Goal: Use online tool/utility: Utilize a website feature to perform a specific function

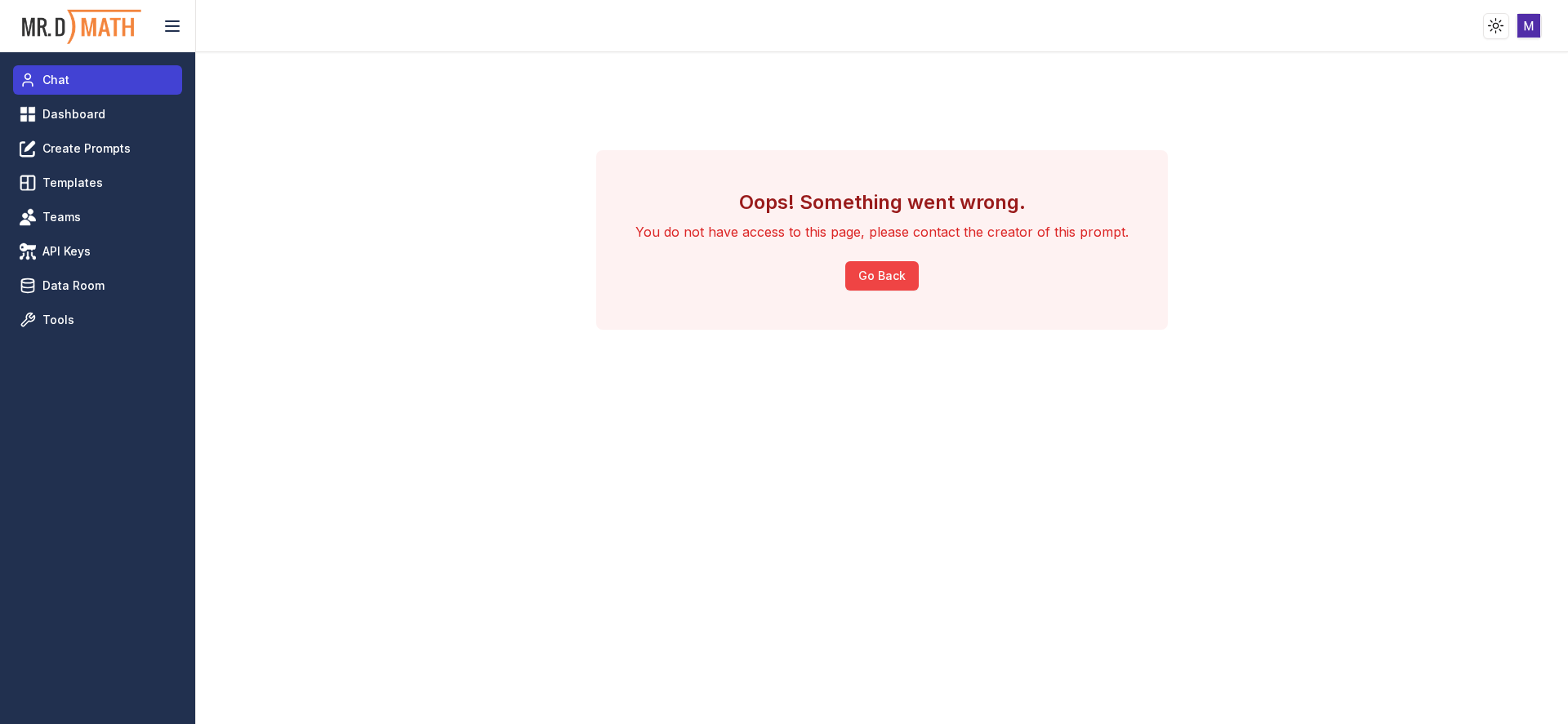
click at [55, 82] on span "Chat" at bounding box center [55, 80] width 27 height 16
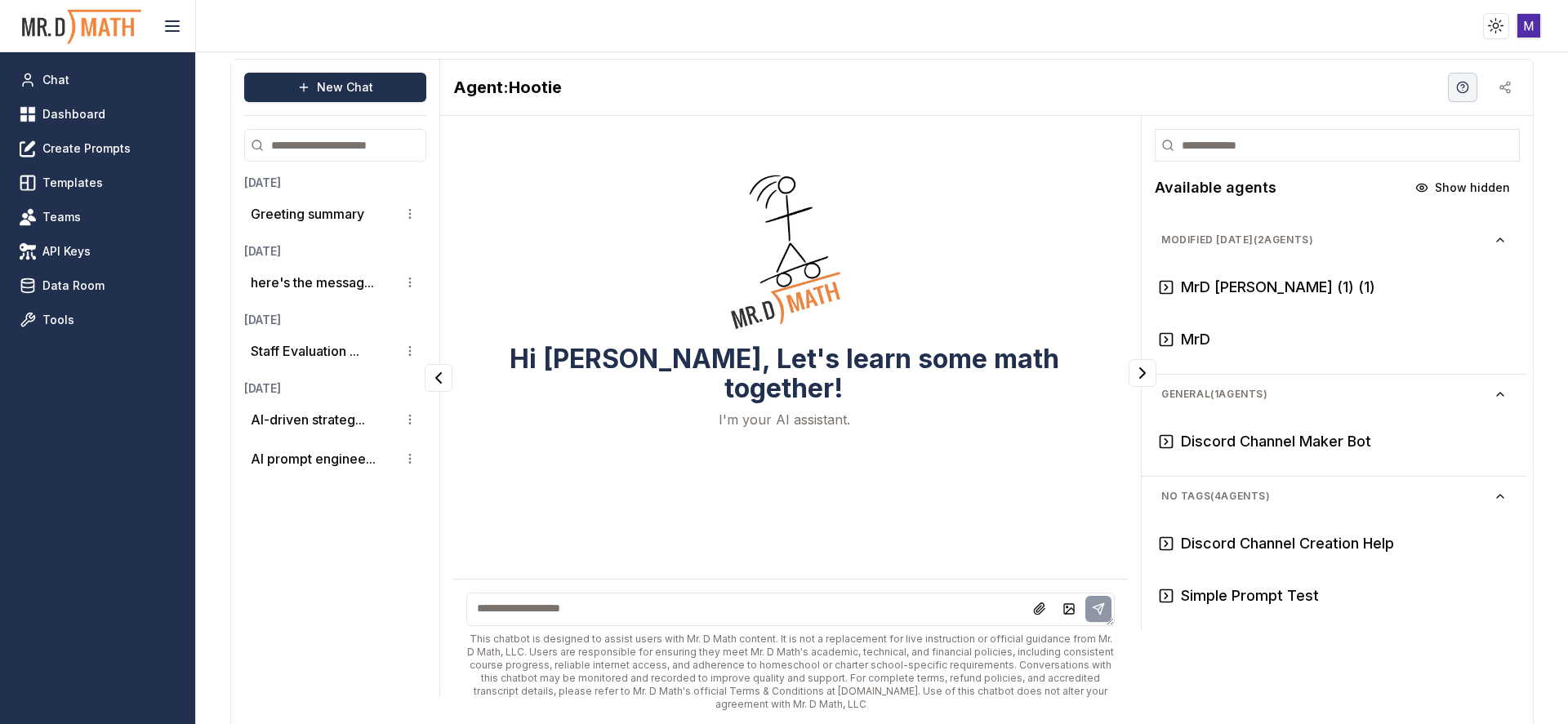
click at [1533, 17] on html "Toggle theme Toggle user menu Chat Dashboard Create Prompts Templates Teams API…" at bounding box center [784, 362] width 1568 height 724
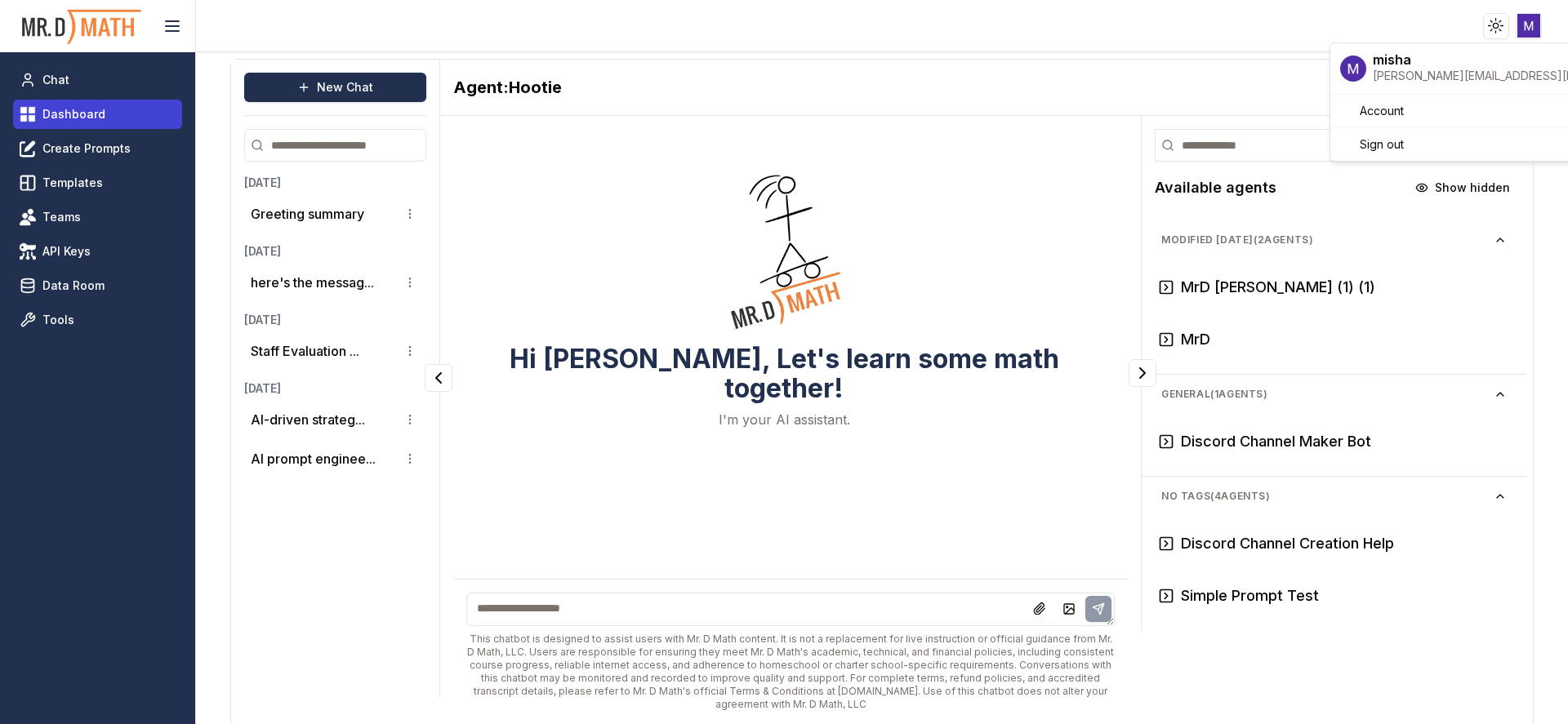
click at [56, 121] on html "Toggle theme Toggle user menu Chat Dashboard Create Prompts Templates Teams API…" at bounding box center [784, 362] width 1568 height 724
click at [56, 121] on span "Dashboard" at bounding box center [73, 113] width 63 height 16
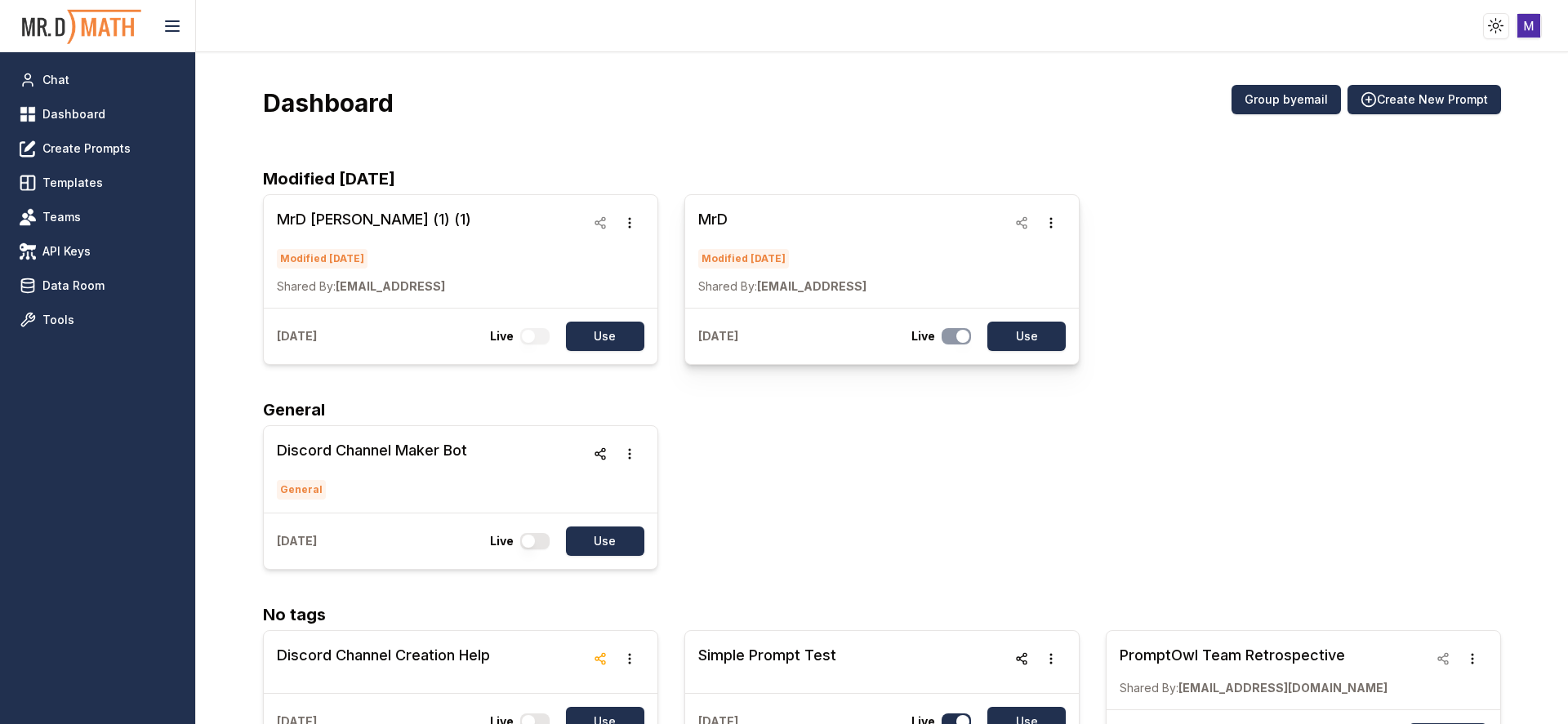
click at [731, 227] on h3 "MrD" at bounding box center [781, 219] width 168 height 23
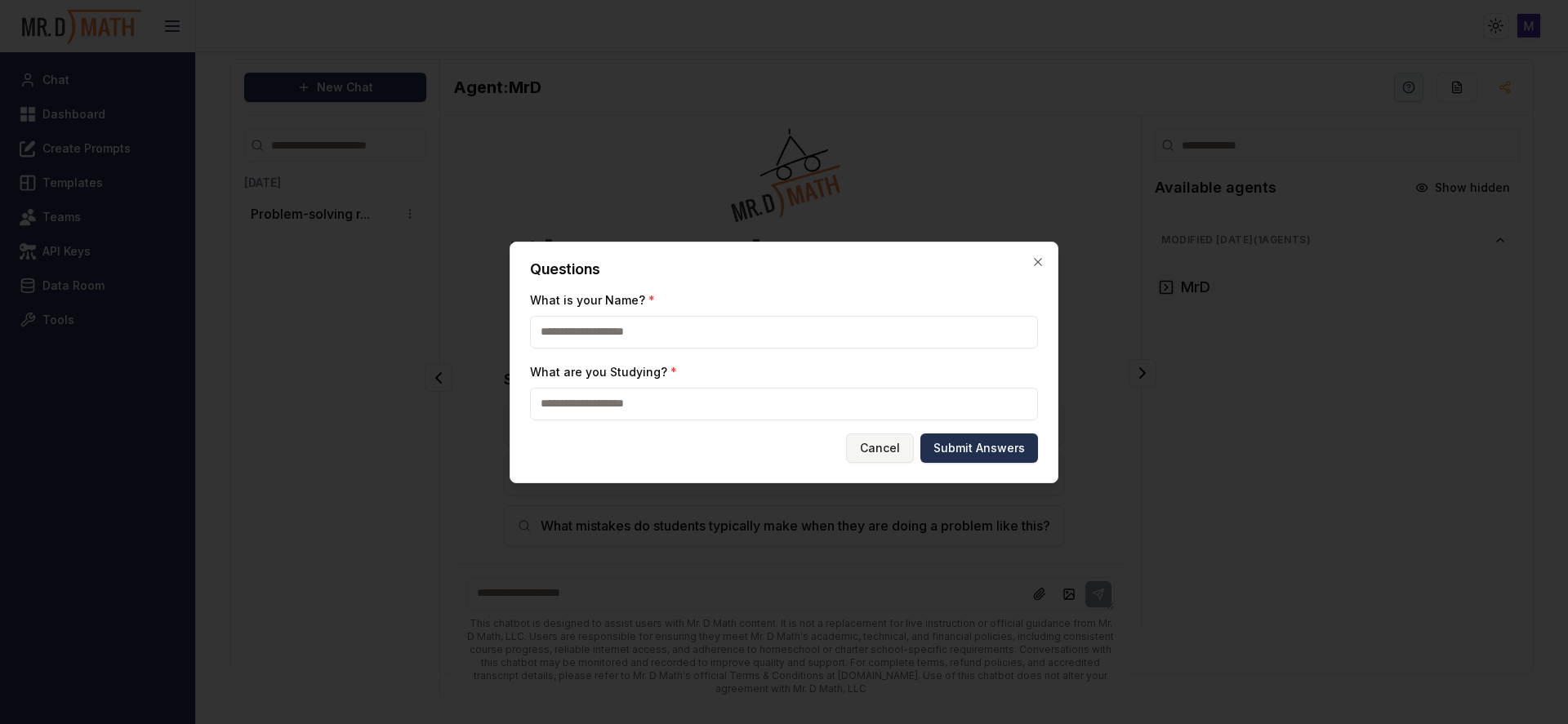
click at [882, 451] on button "Cancel" at bounding box center [880, 447] width 68 height 29
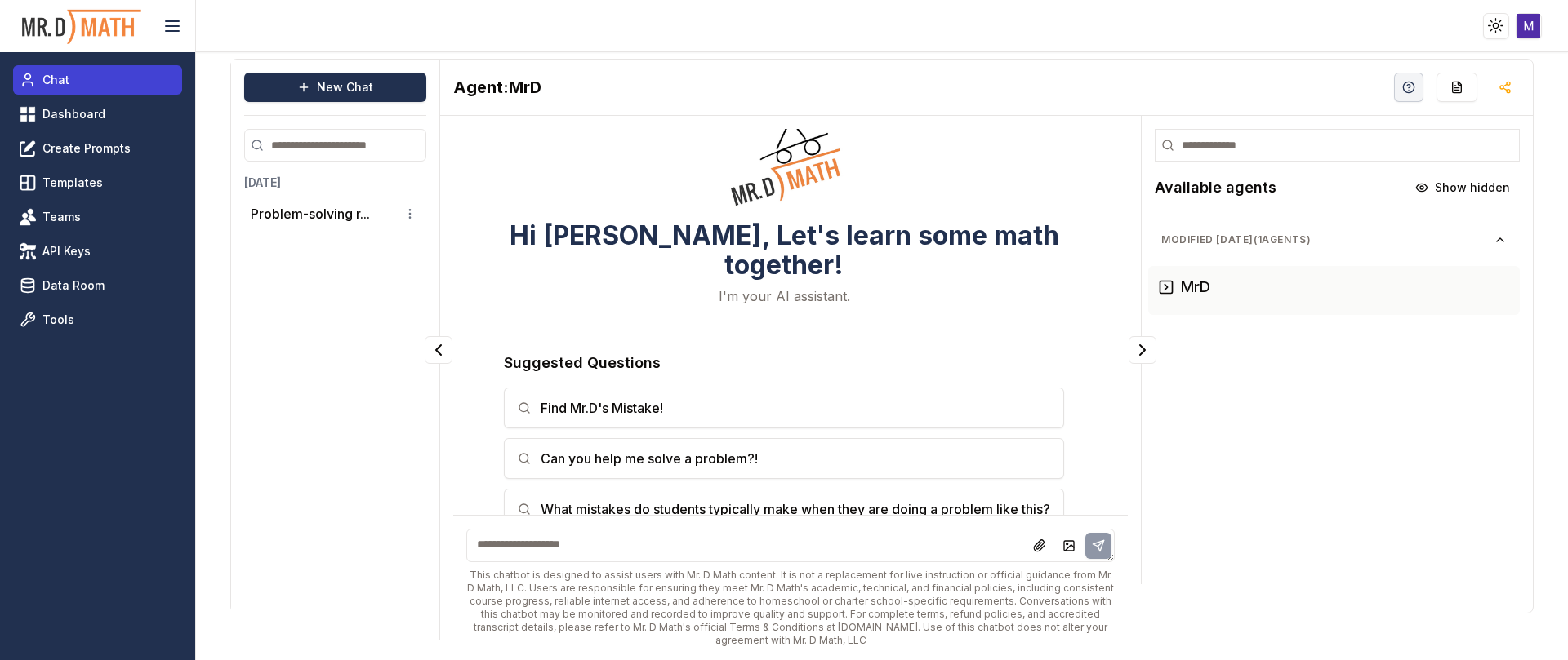
click at [81, 82] on link "Chat" at bounding box center [98, 80] width 169 height 29
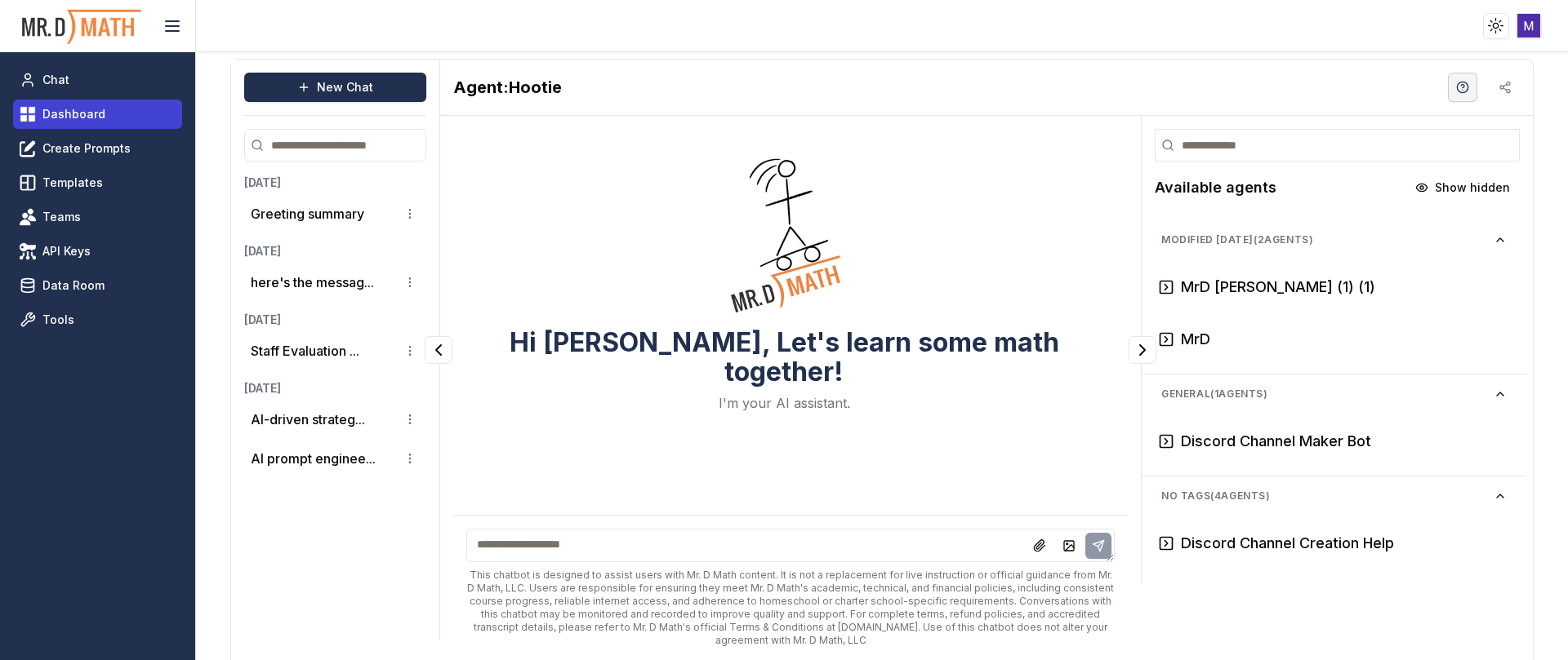
click at [67, 110] on span "Dashboard" at bounding box center [73, 113] width 63 height 16
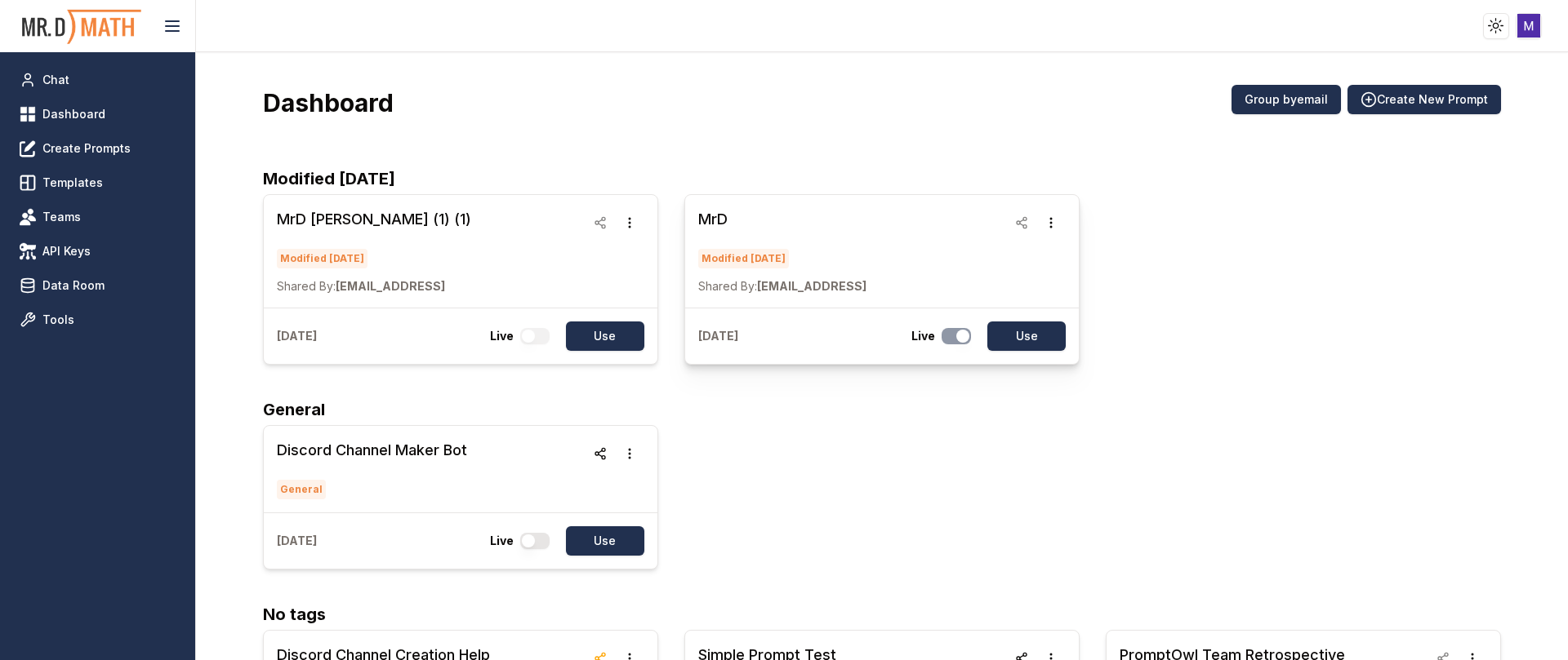
click at [735, 223] on h3 "MrD" at bounding box center [781, 219] width 168 height 22
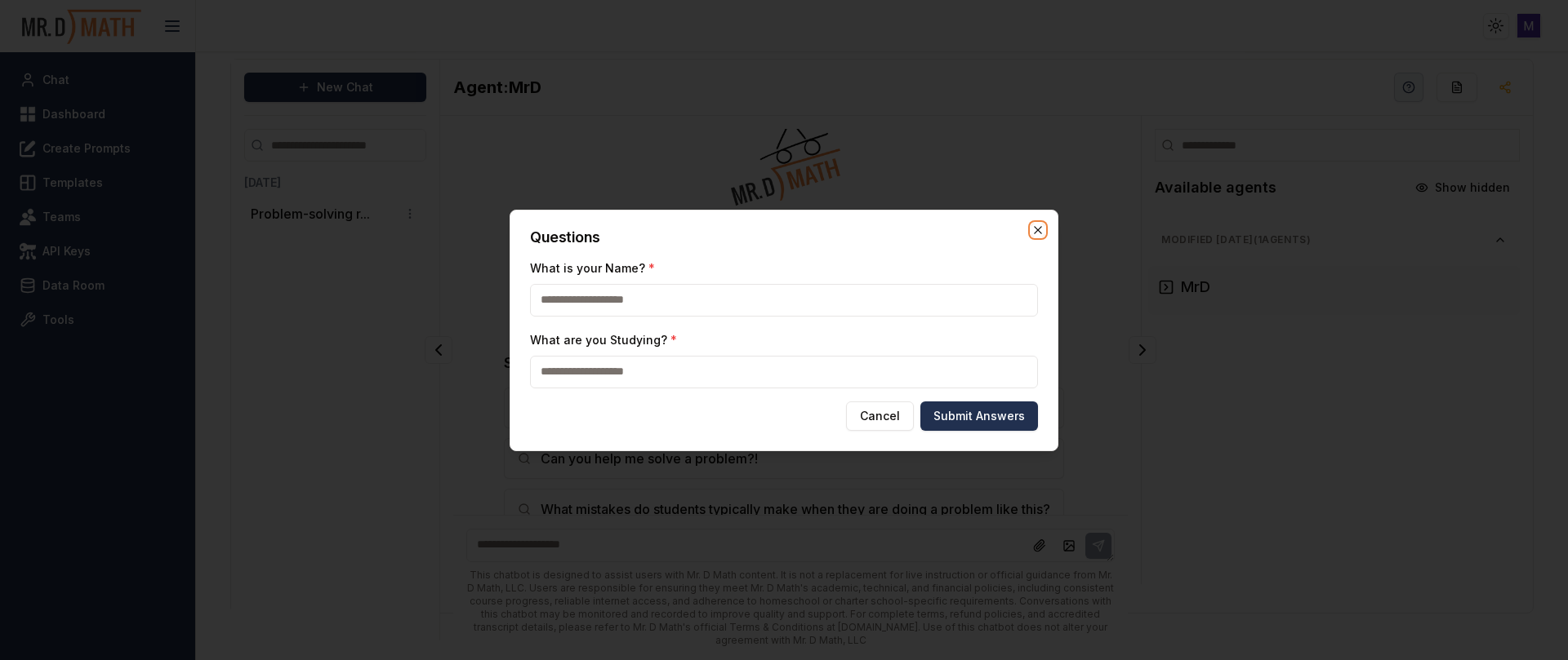
click at [1042, 230] on icon "button" at bounding box center [1038, 231] width 13 height 13
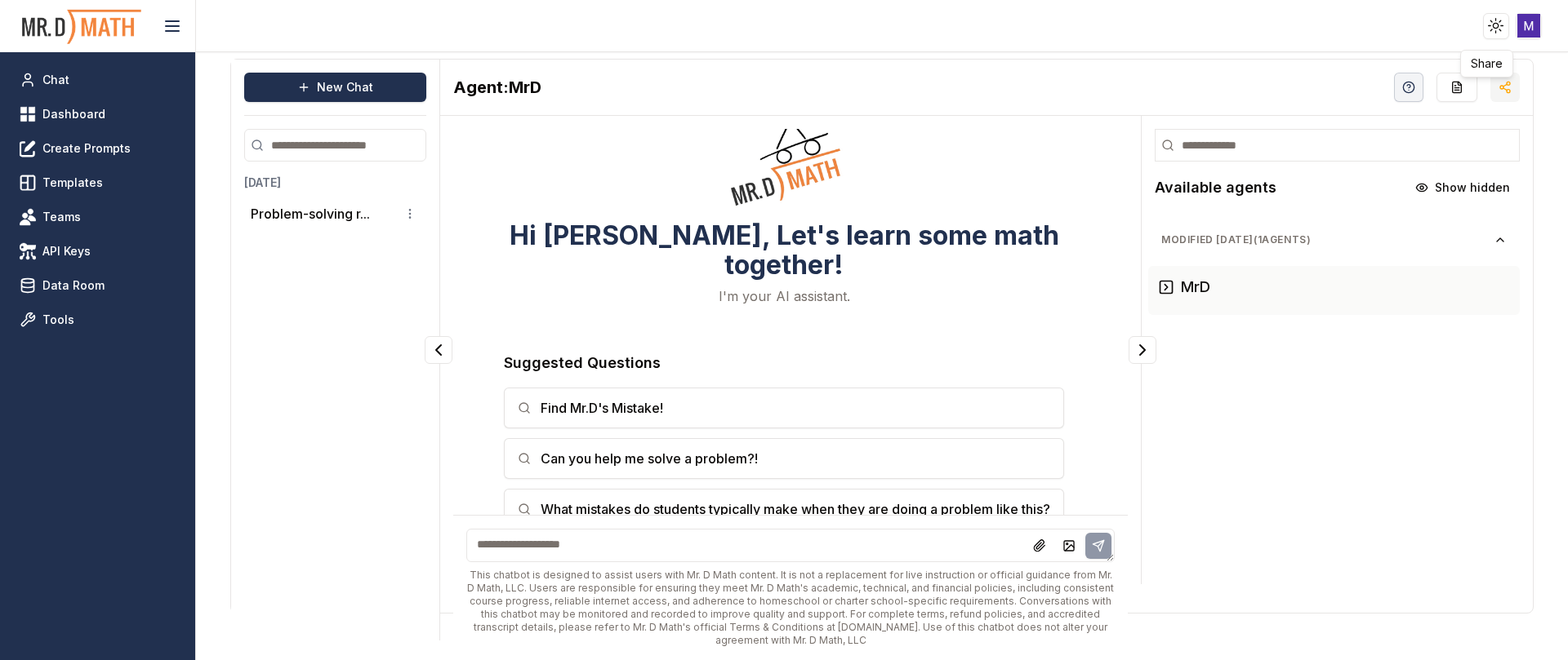
click at [1499, 92] on icon "button" at bounding box center [1505, 87] width 13 height 13
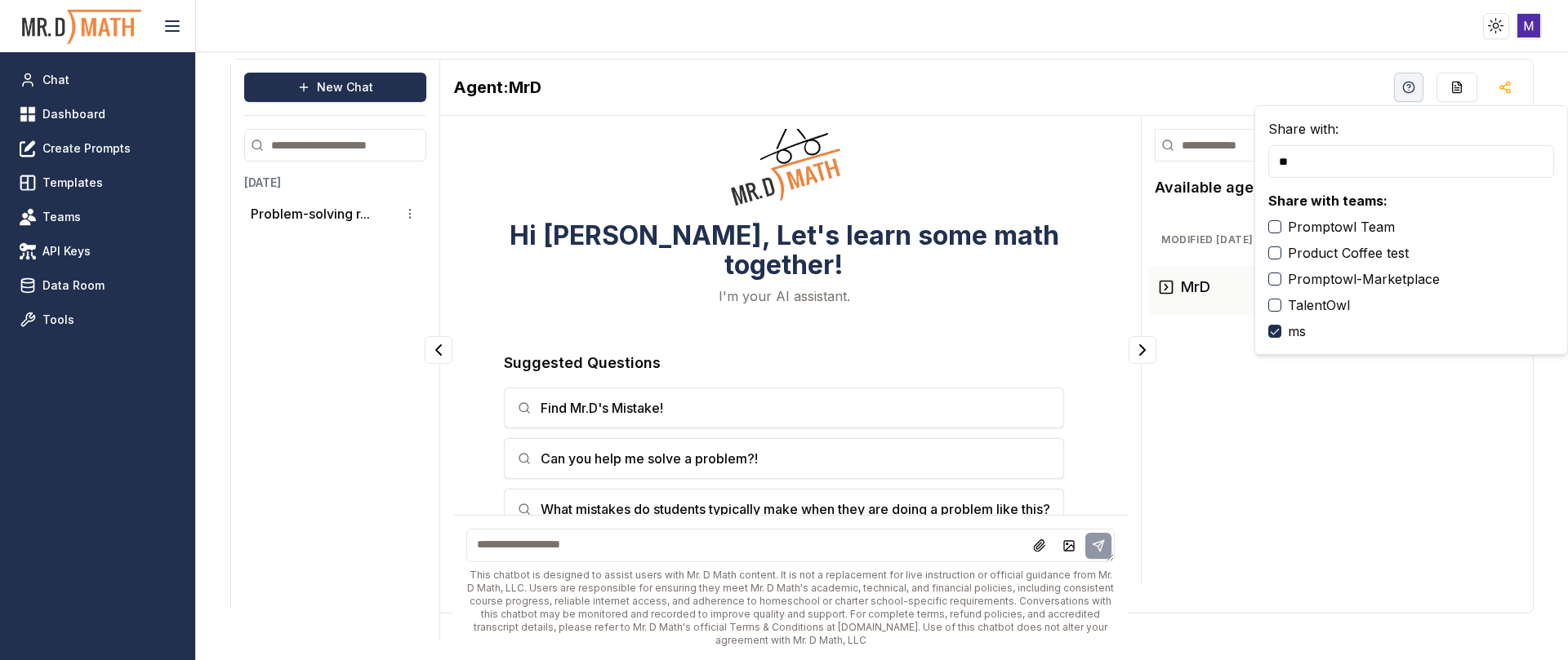
type input "*"
click at [1524, 18] on html "Toggle theme Toggle user menu Chat Dashboard Create Prompts Templates Teams API…" at bounding box center [784, 330] width 1568 height 660
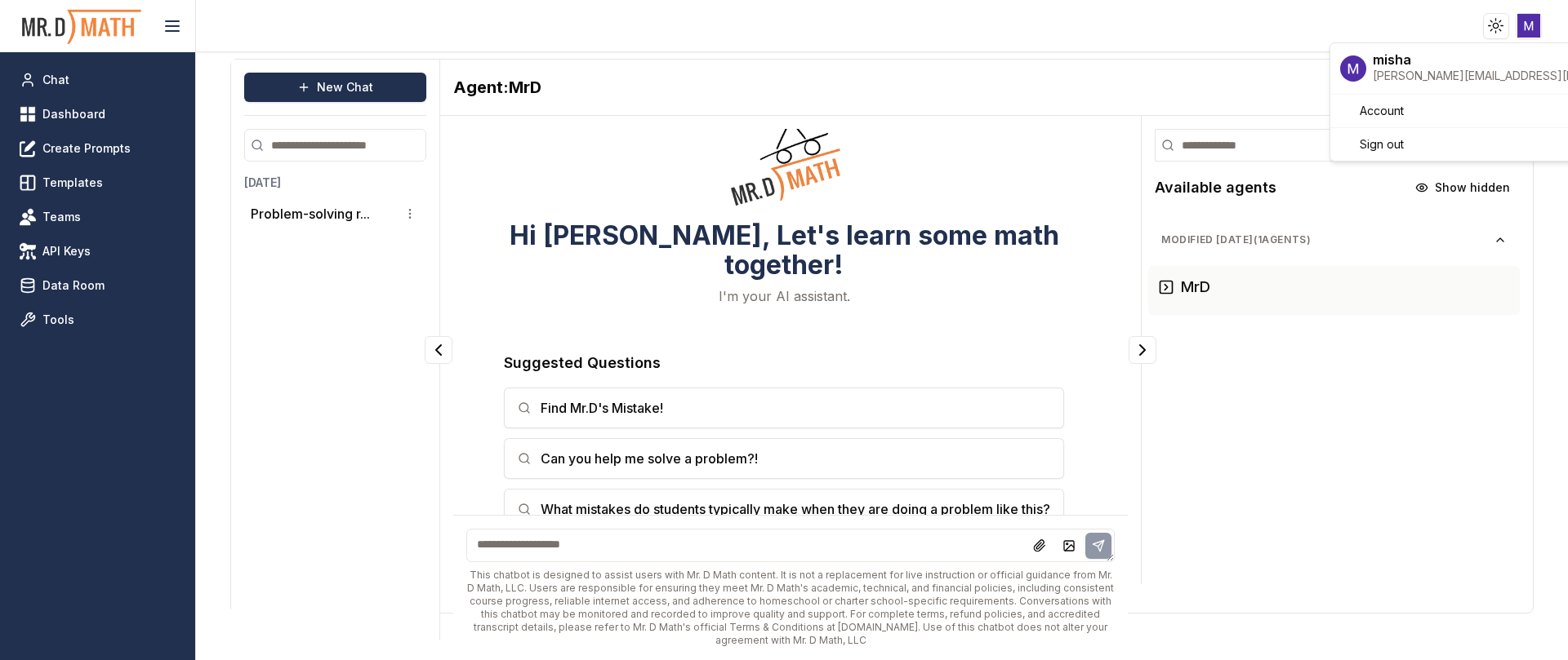
click at [1529, 18] on html "Toggle theme Toggle user menu Chat Dashboard Create Prompts Templates Teams API…" at bounding box center [784, 330] width 1568 height 660
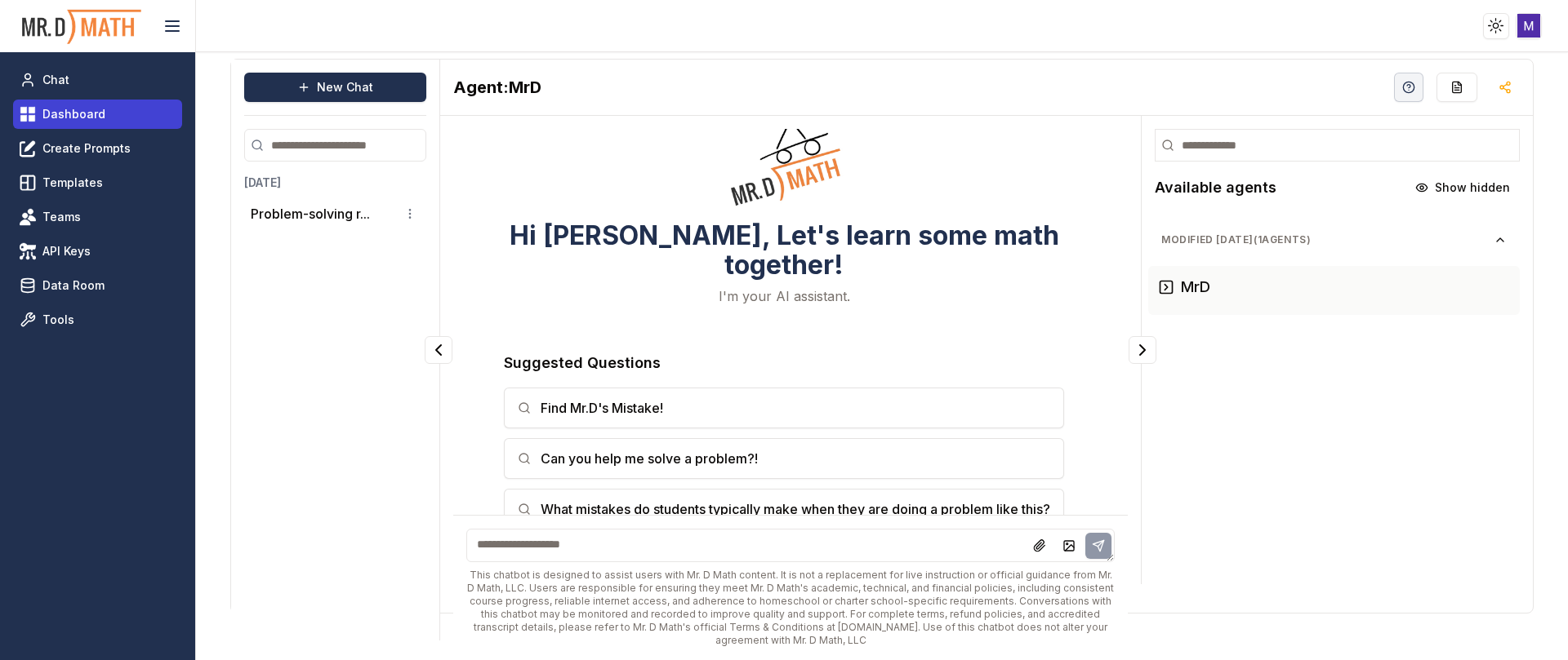
click at [80, 107] on span "Dashboard" at bounding box center [73, 113] width 63 height 16
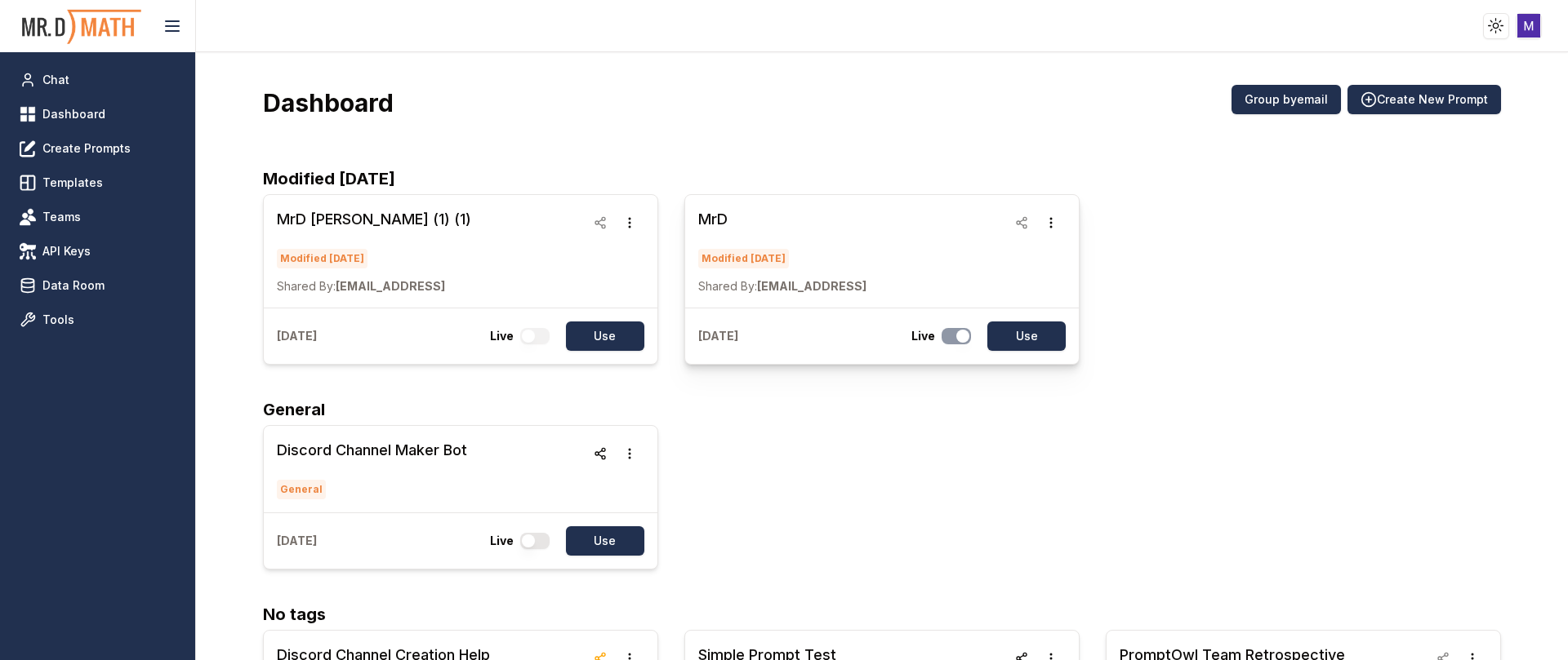
click at [776, 218] on h3 "MrD" at bounding box center [781, 219] width 168 height 22
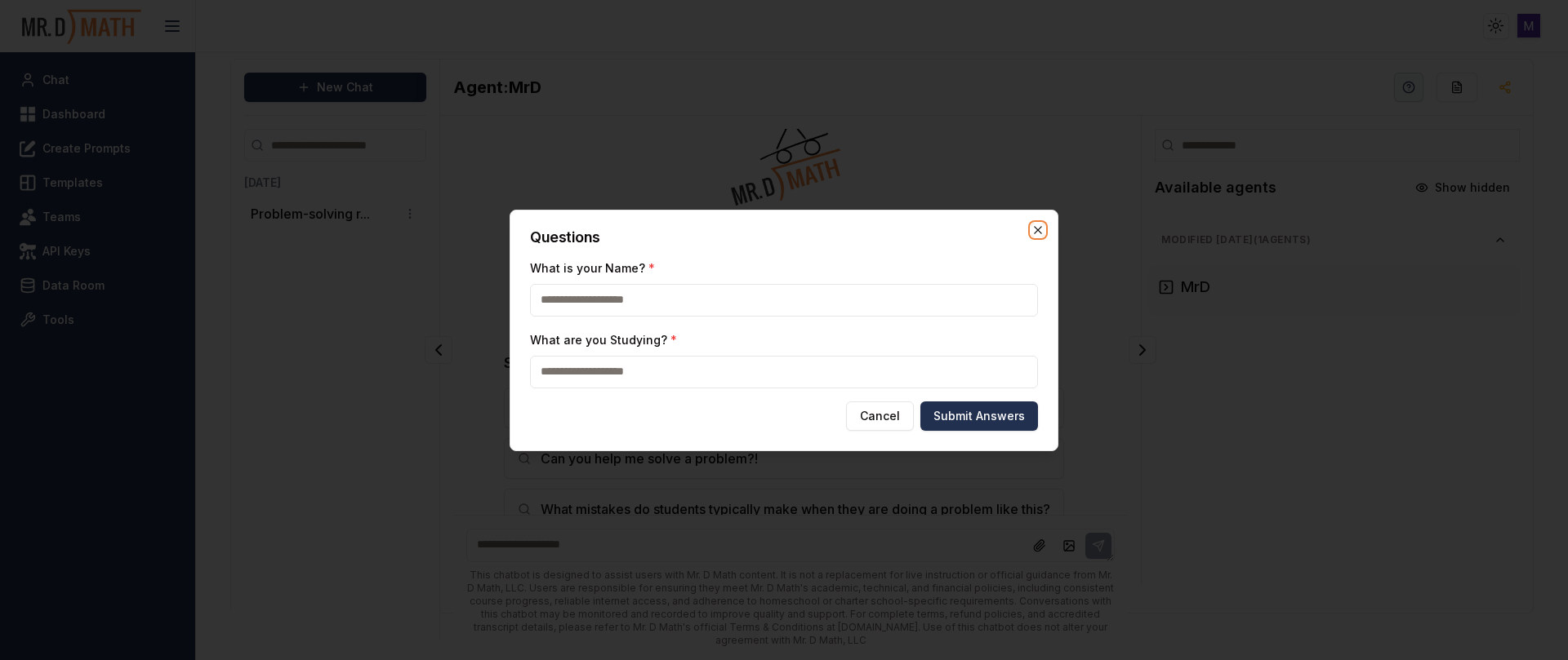
click at [1041, 227] on icon "button" at bounding box center [1038, 231] width 13 height 13
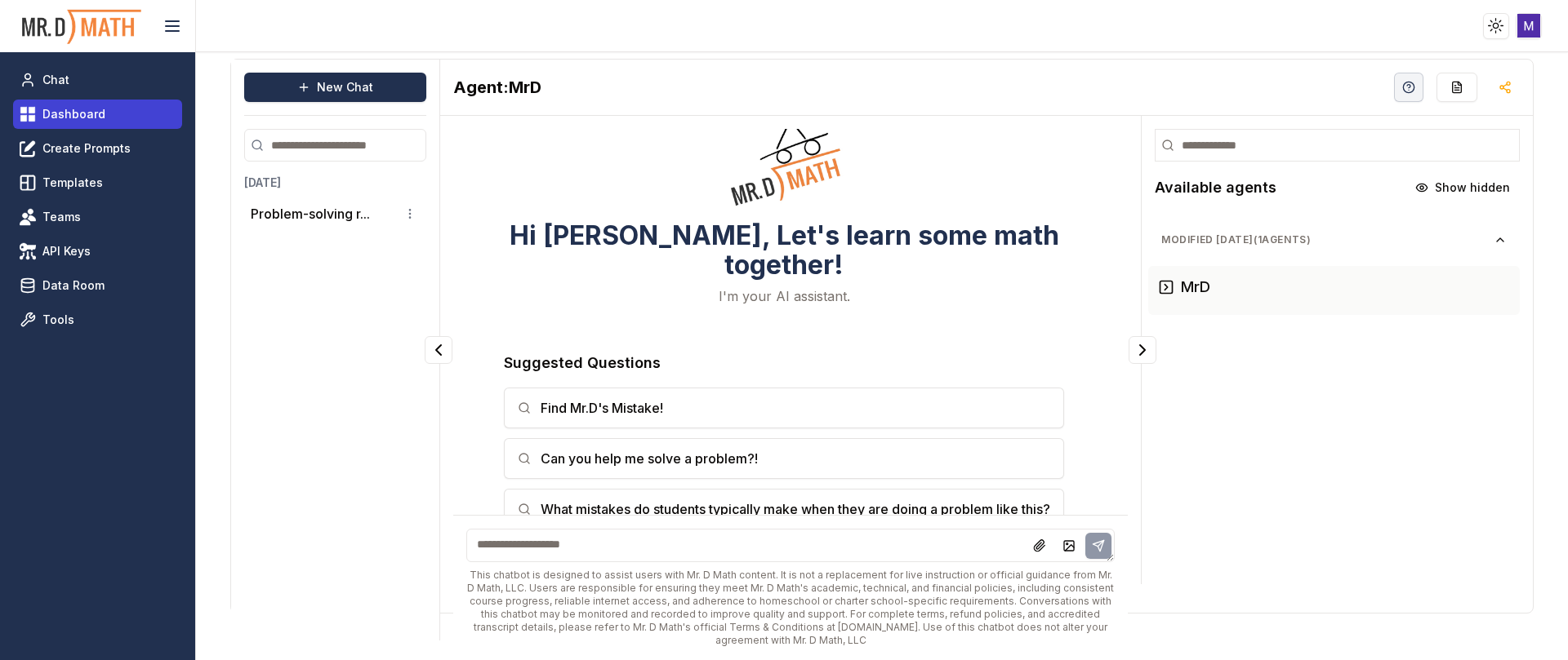
click at [79, 121] on span "Dashboard" at bounding box center [73, 113] width 63 height 16
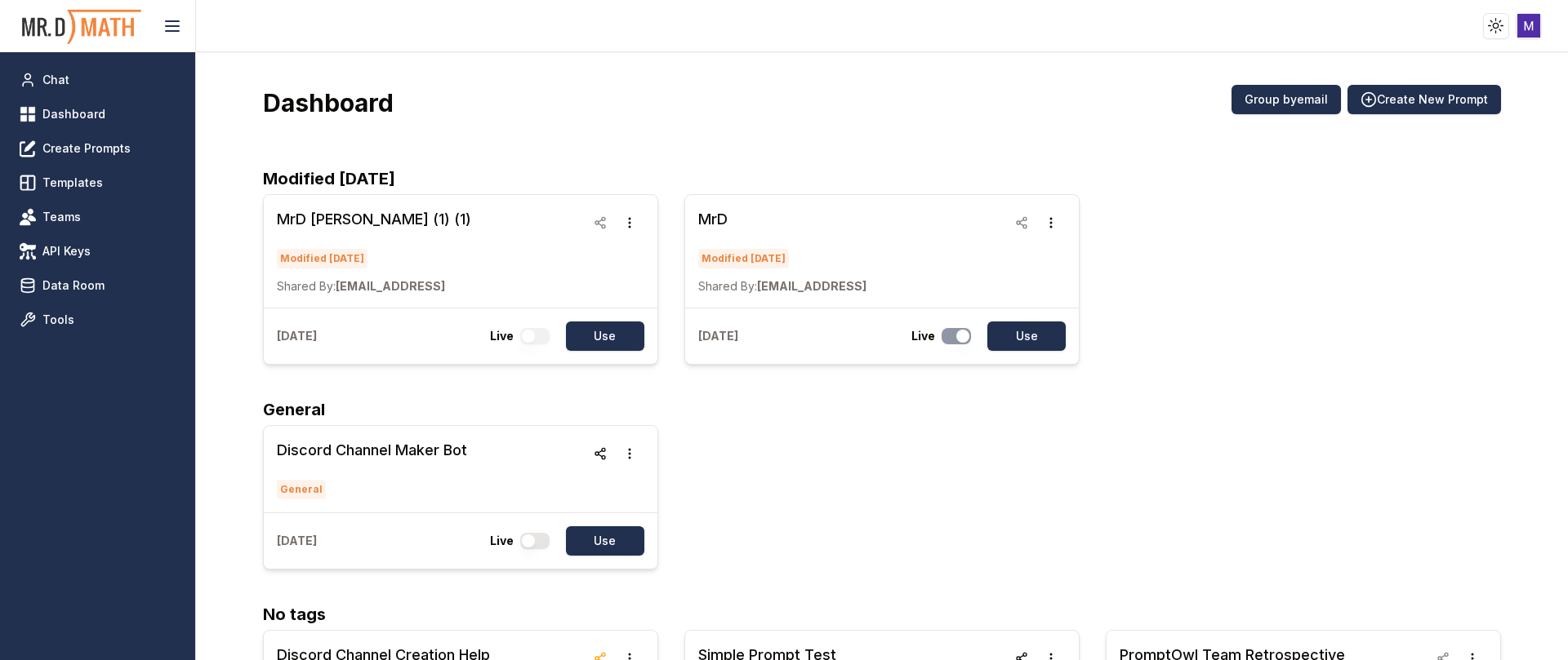
click at [1533, 26] on html "Toggle theme Toggle user menu Chat Dashboard Create Prompts Templates Teams API…" at bounding box center [784, 330] width 1568 height 660
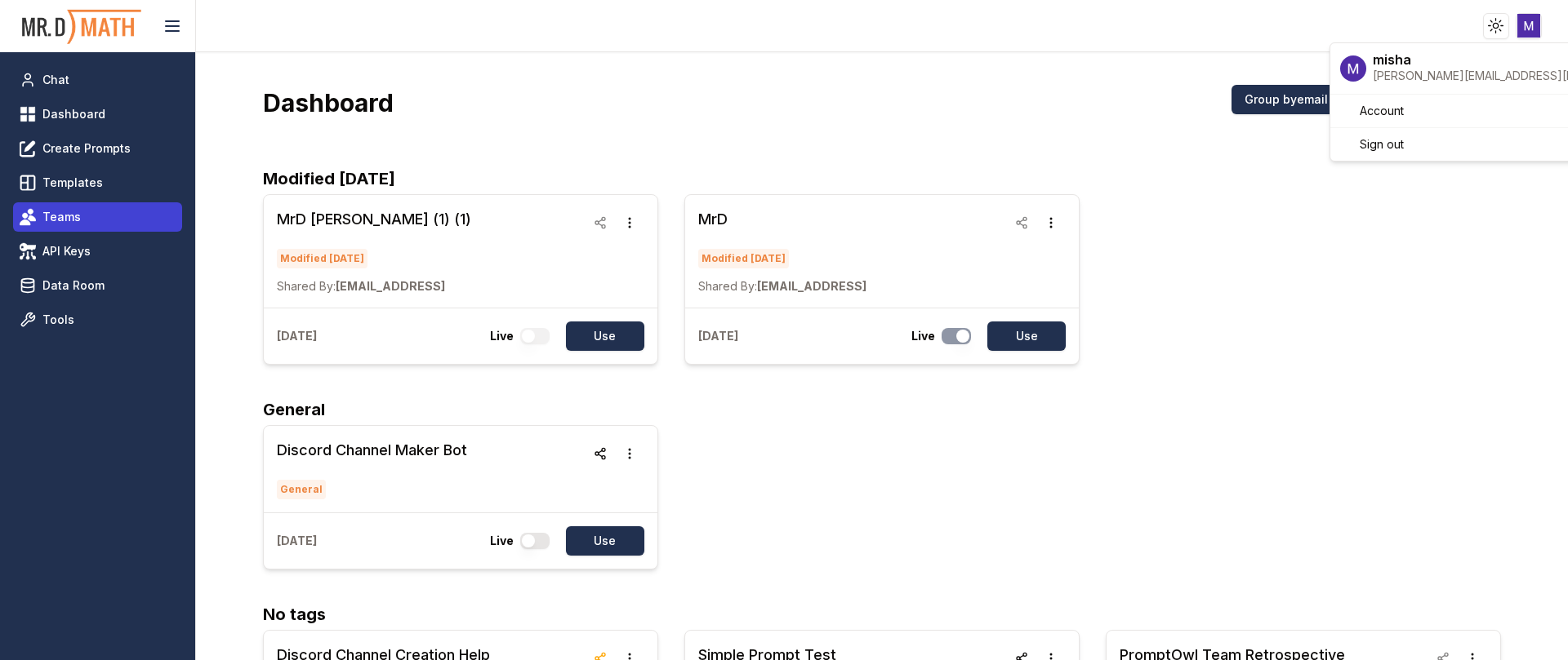
click at [60, 219] on html "Toggle theme Toggle user menu Chat Dashboard Create Prompts Templates Teams API…" at bounding box center [784, 330] width 1568 height 660
click at [60, 219] on span "Teams" at bounding box center [61, 217] width 38 height 16
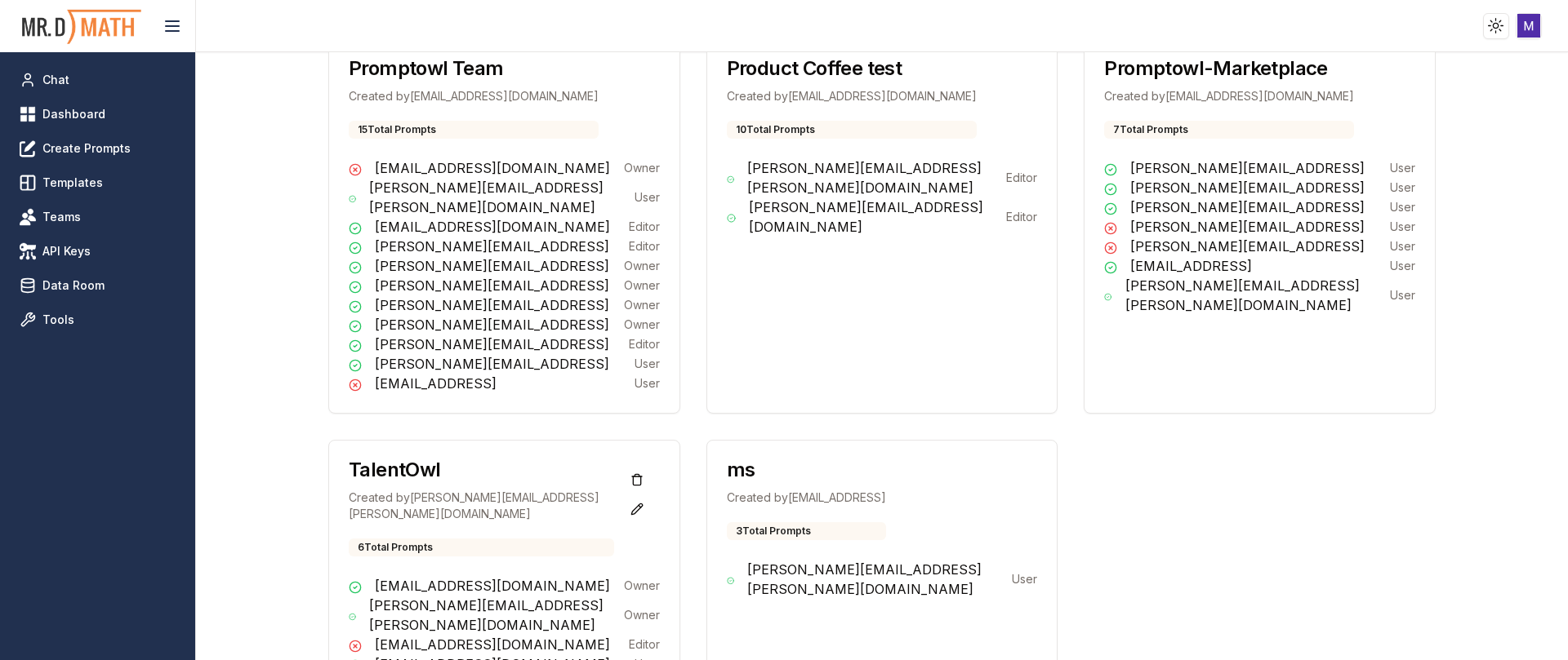
scroll to position [399, 0]
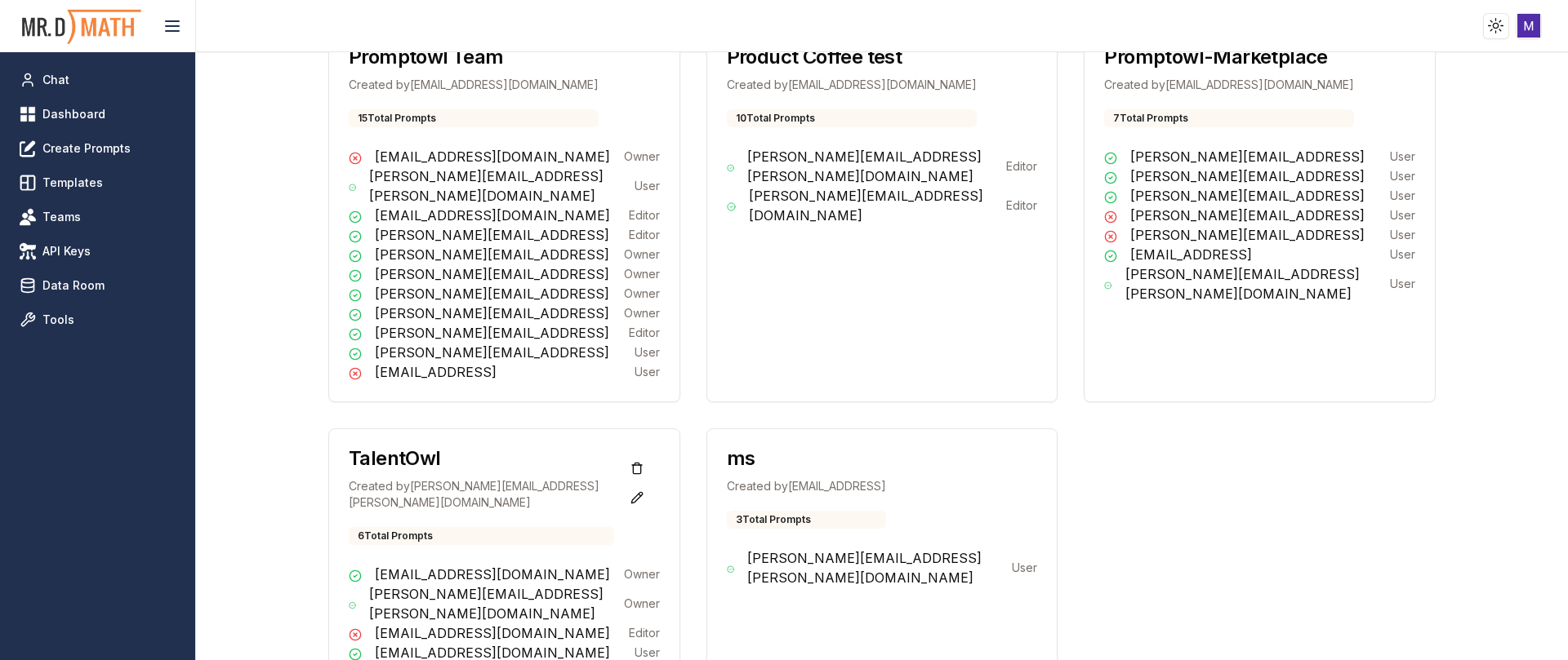
click at [880, 572] on div "ms Created by [PERSON_NAME][EMAIL_ADDRESS] 3 Total Prompts [PERSON_NAME][EMAIL_…" at bounding box center [882, 565] width 352 height 275
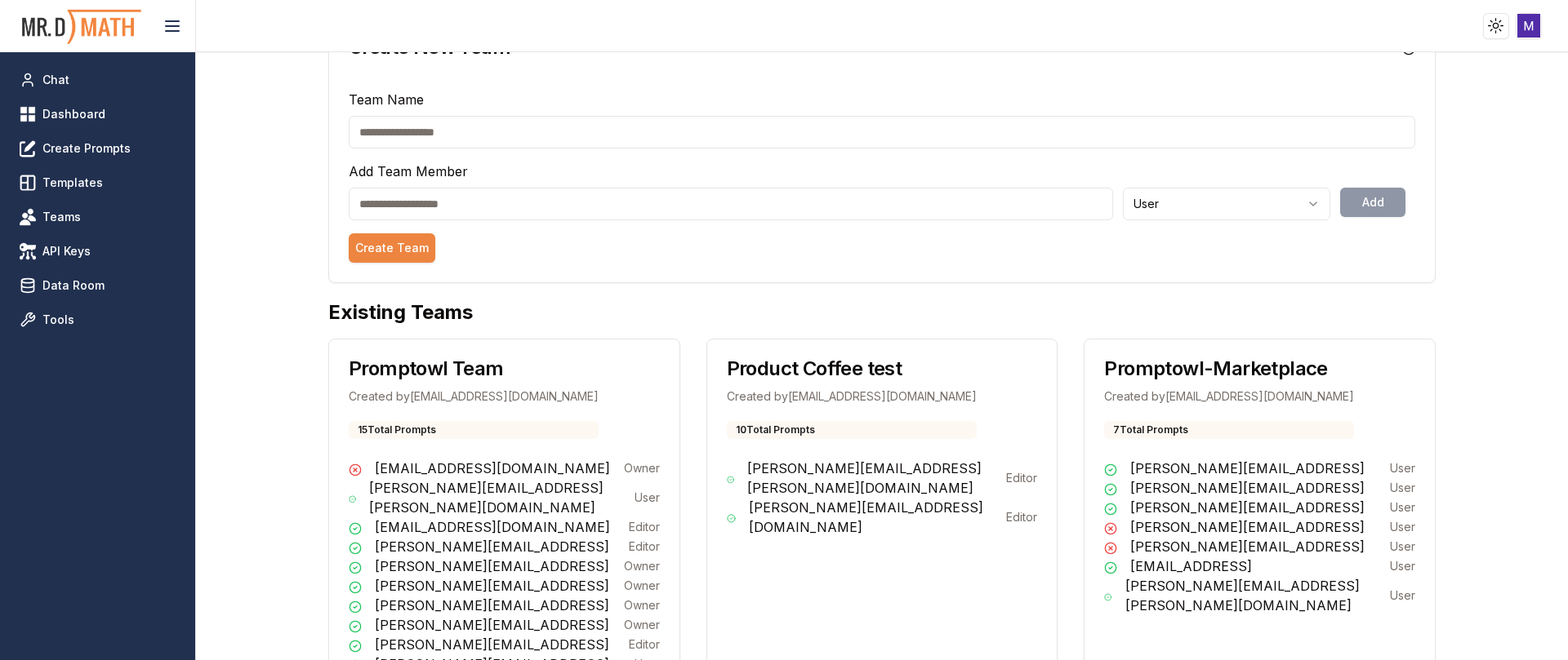
scroll to position [0, 0]
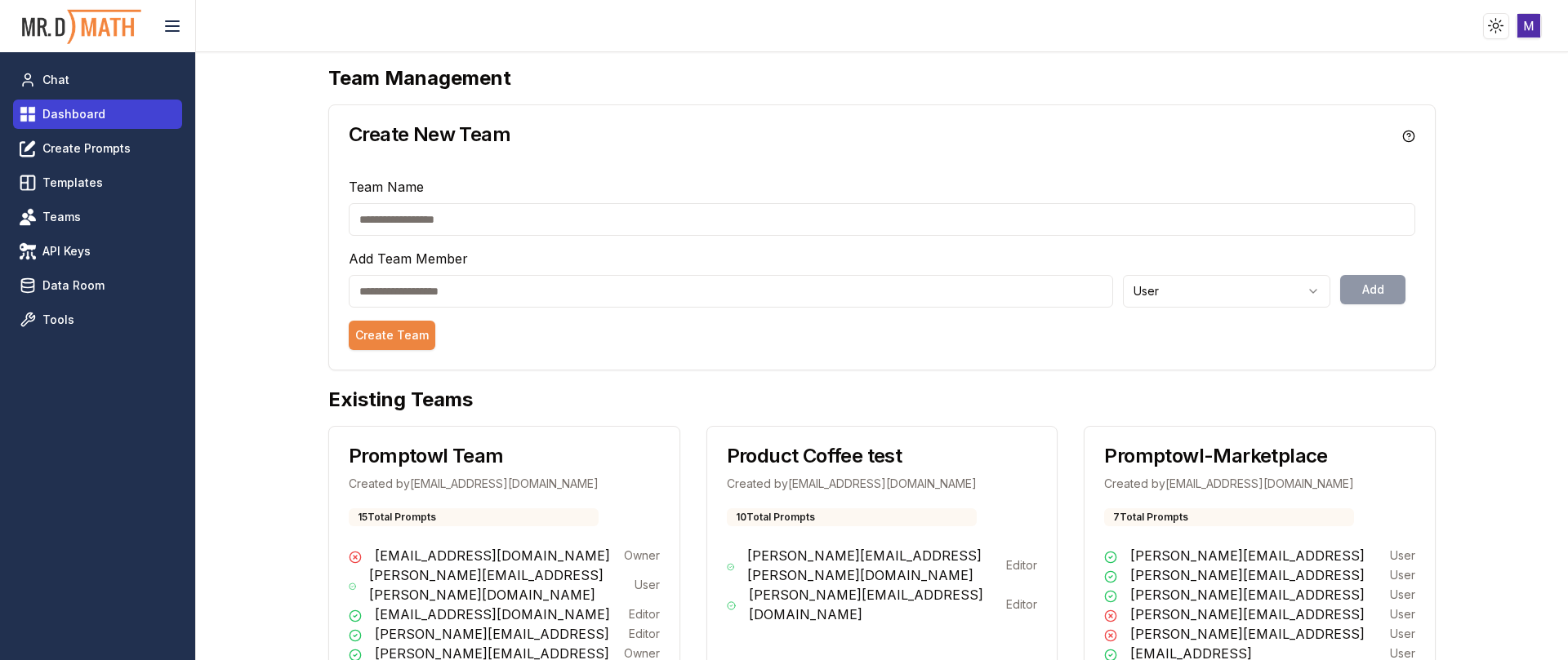
click at [72, 112] on span "Dashboard" at bounding box center [73, 113] width 63 height 16
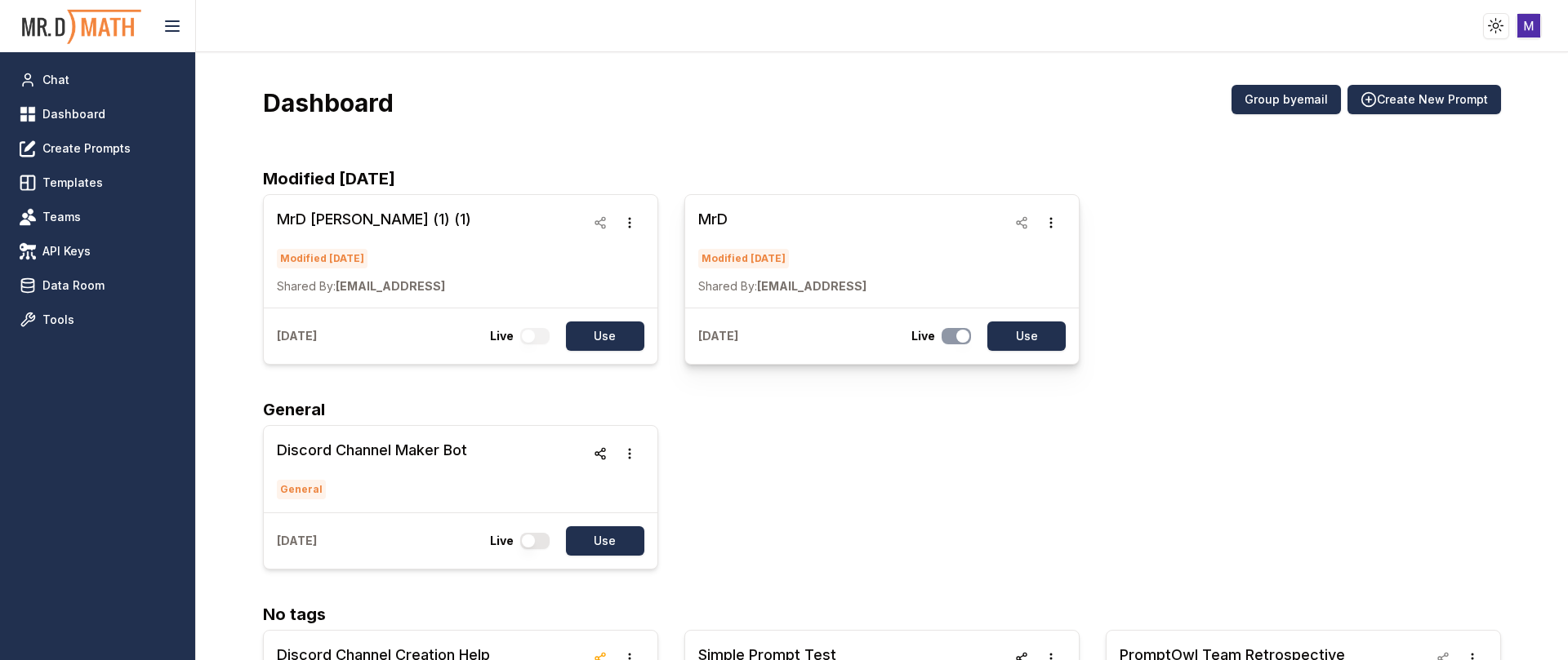
click at [1013, 216] on div at bounding box center [1036, 222] width 59 height 29
click at [1008, 231] on div at bounding box center [1036, 222] width 59 height 29
click at [1008, 219] on div at bounding box center [1036, 222] width 59 height 29
click at [729, 231] on link "MrD Modified [DATE] Shared By: [EMAIL_ADDRESS]" at bounding box center [781, 251] width 168 height 86
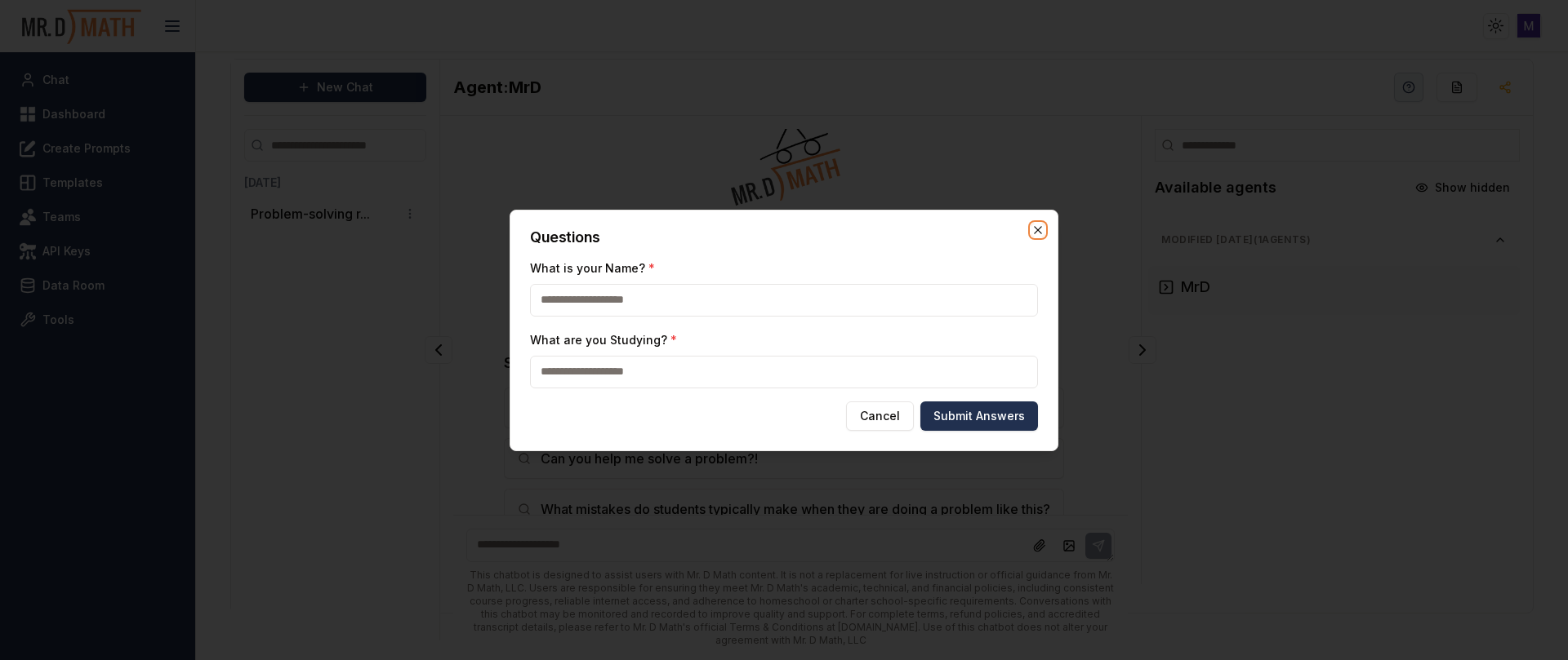
click at [1033, 225] on icon "button" at bounding box center [1038, 231] width 13 height 13
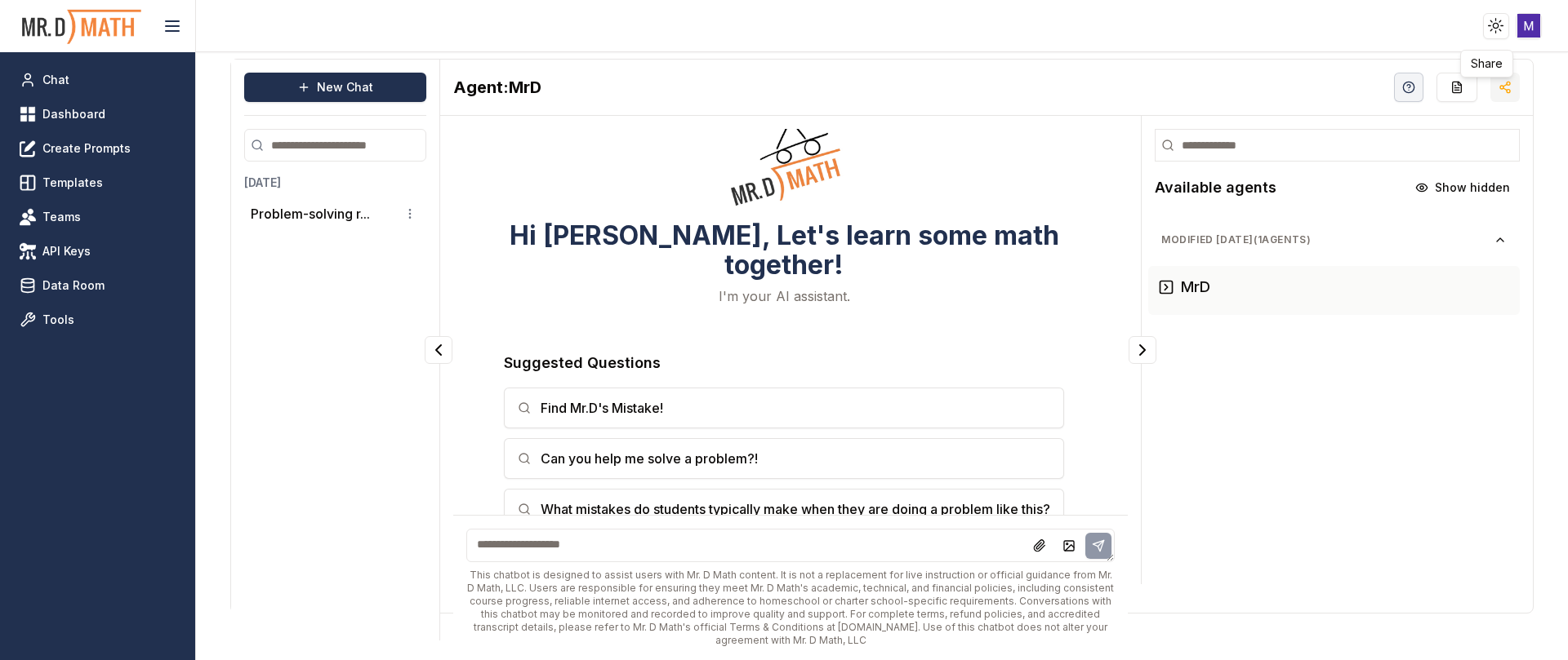
click at [1499, 86] on icon "button" at bounding box center [1505, 87] width 13 height 13
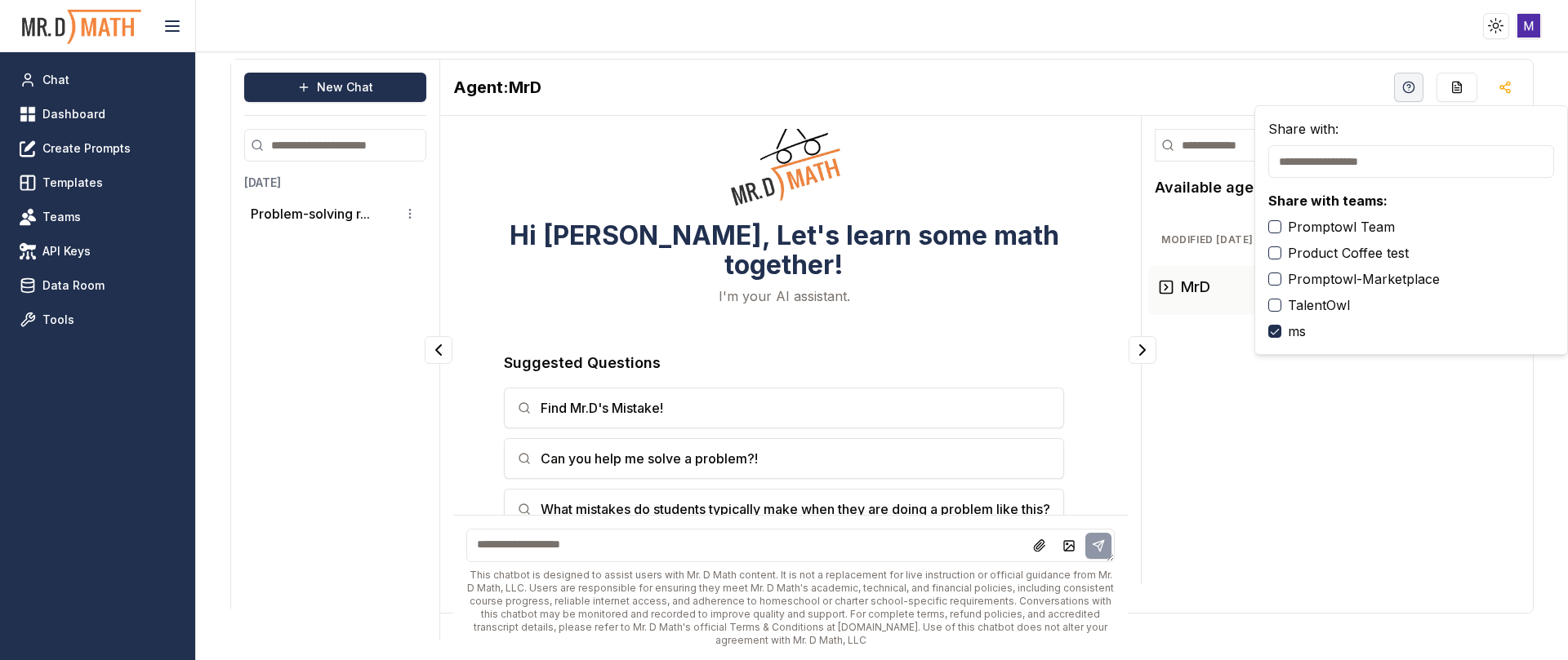
click at [1296, 332] on label "ms" at bounding box center [1296, 331] width 18 height 20
click at [1281, 332] on button "ms" at bounding box center [1274, 332] width 13 height 13
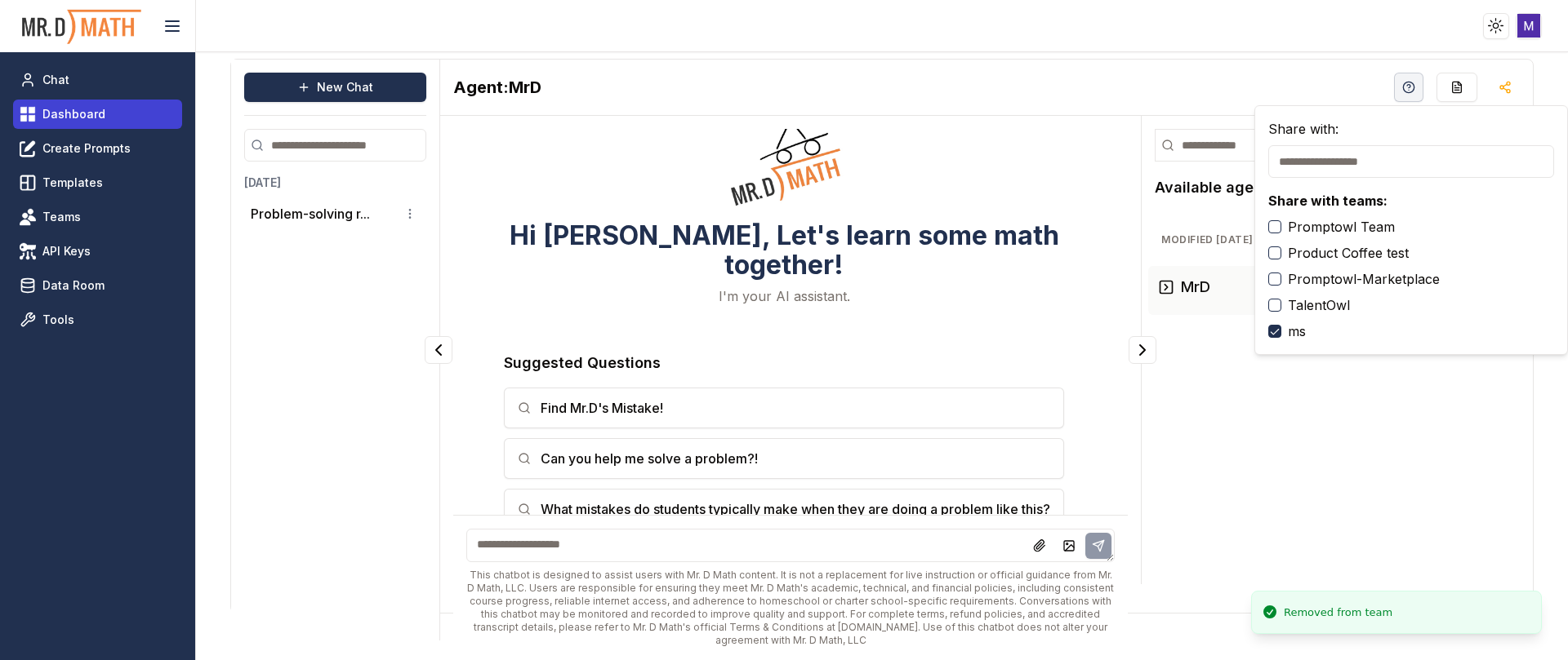
click at [98, 114] on span "Dashboard" at bounding box center [73, 113] width 63 height 16
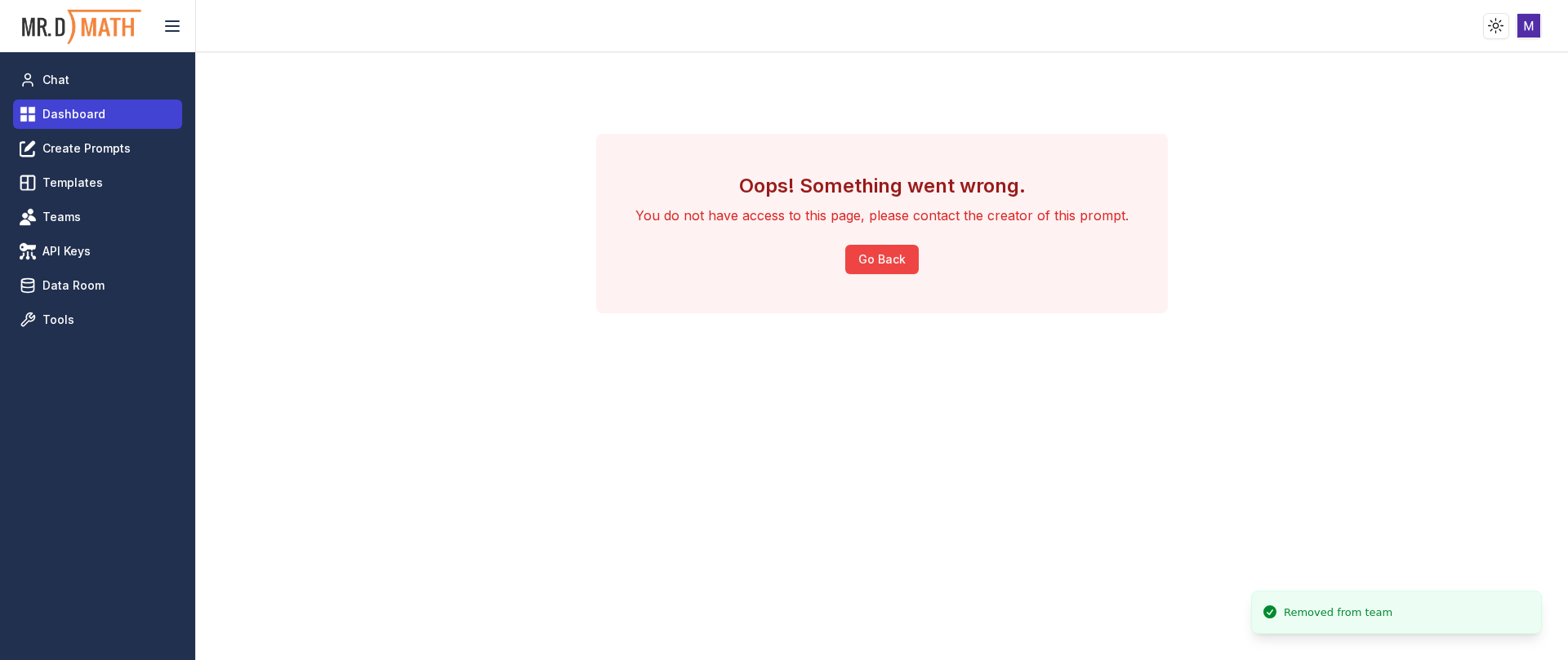
click at [60, 108] on span "Dashboard" at bounding box center [73, 113] width 63 height 16
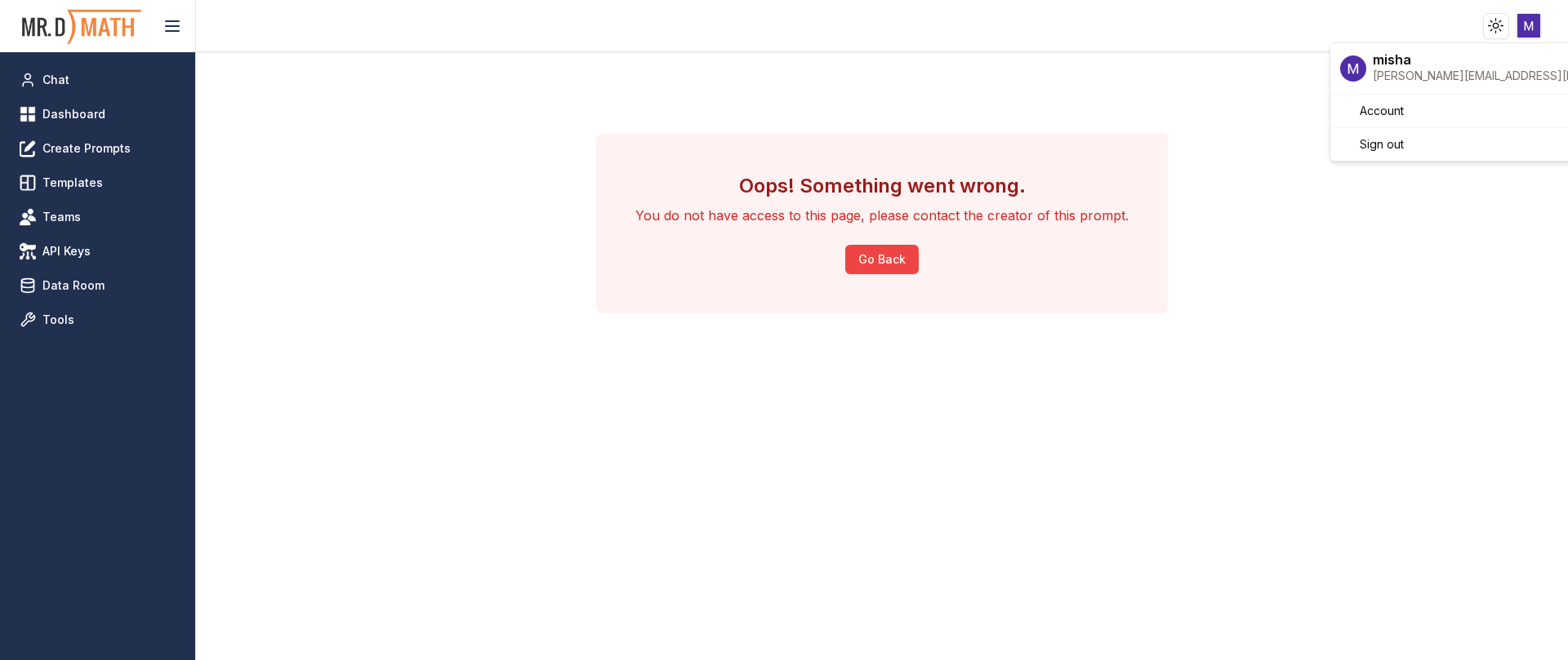
click at [1533, 29] on html "Toggle theme Toggle user menu Chat Dashboard Create Prompts Templates Teams API…" at bounding box center [784, 330] width 1568 height 660
click at [1392, 142] on span "Sign out" at bounding box center [1381, 143] width 44 height 16
